Goal: Information Seeking & Learning: Check status

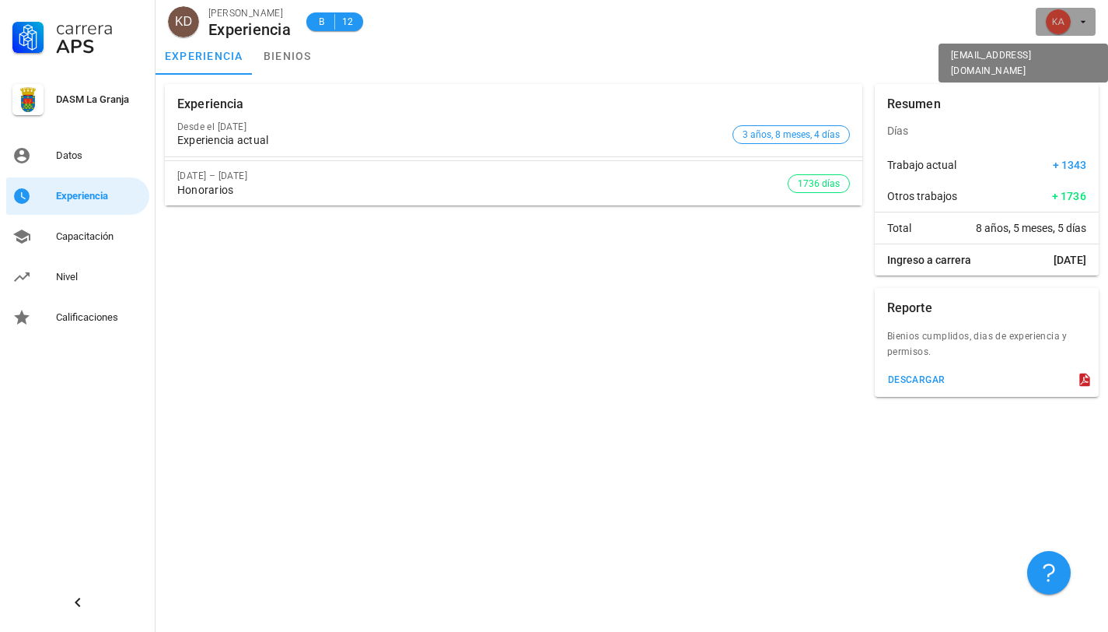
click at [1083, 26] on icon "button" at bounding box center [1083, 22] width 12 height 12
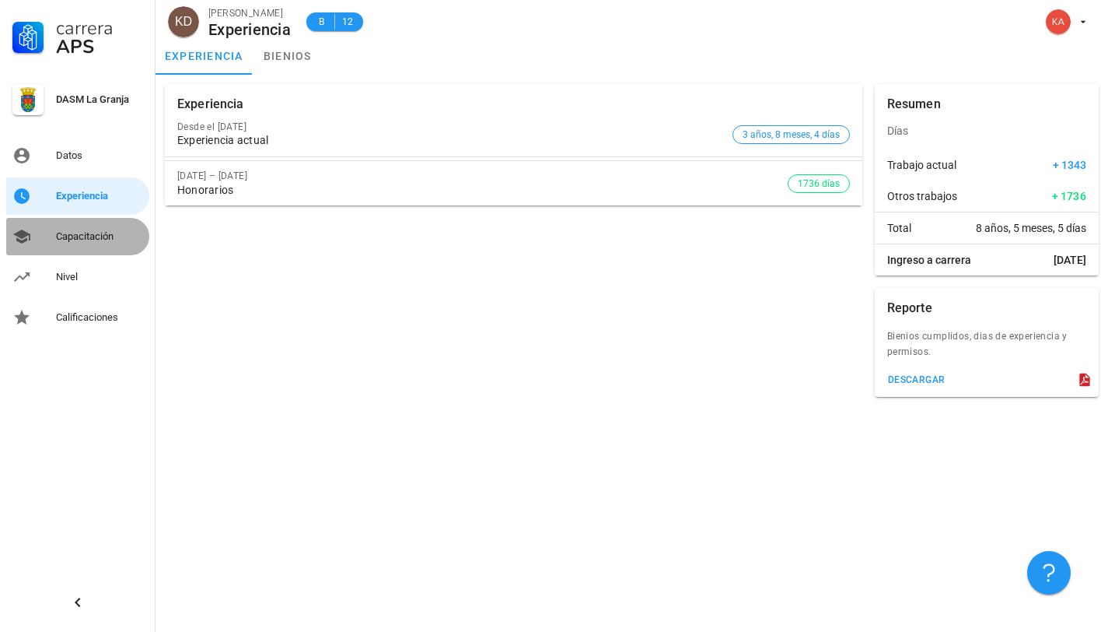
click at [78, 244] on div "Capacitación" at bounding box center [99, 236] width 87 height 25
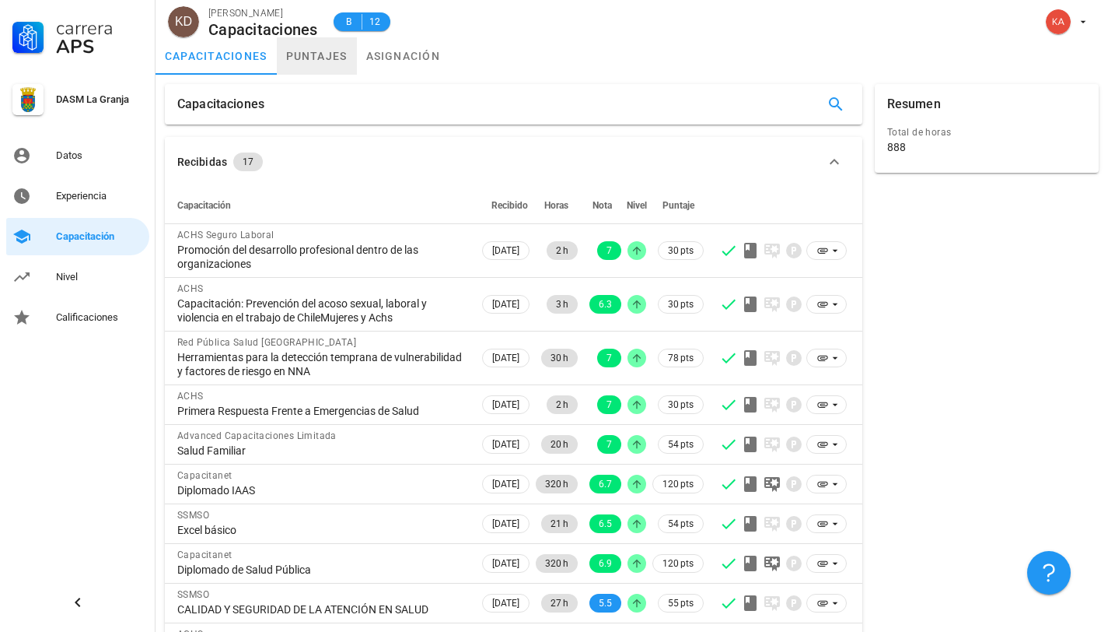
click at [316, 69] on link "puntajes" at bounding box center [317, 55] width 80 height 37
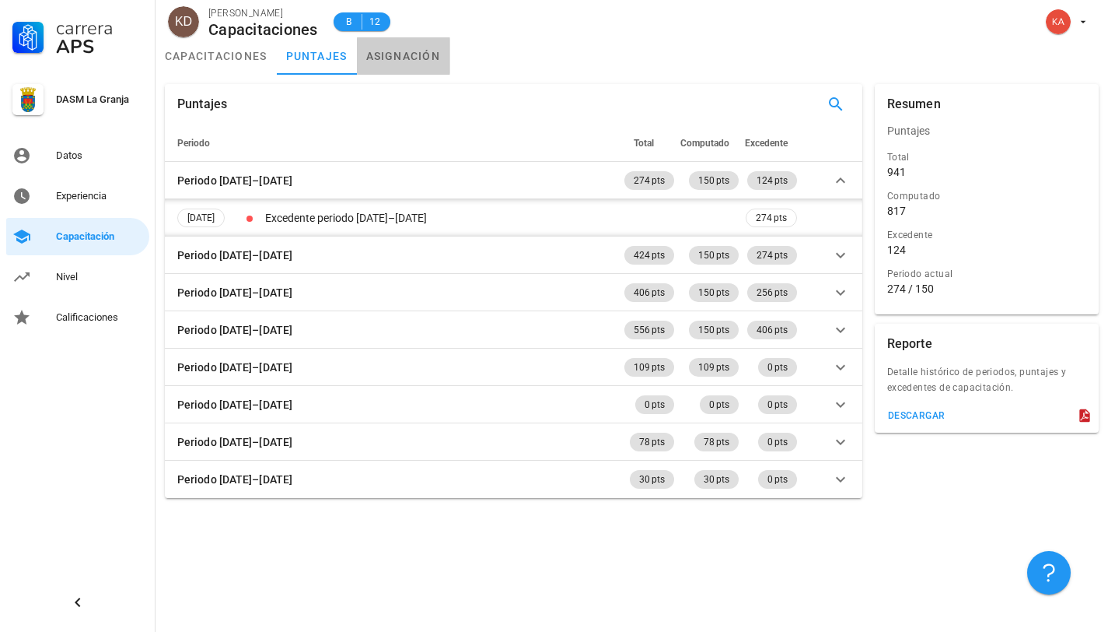
click at [404, 43] on link "asignación" at bounding box center [403, 55] width 93 height 37
